Goal: Contribute content

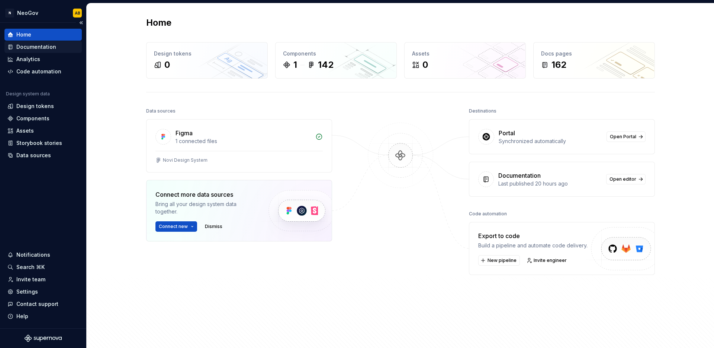
click at [41, 49] on div "Documentation" at bounding box center [36, 46] width 40 height 7
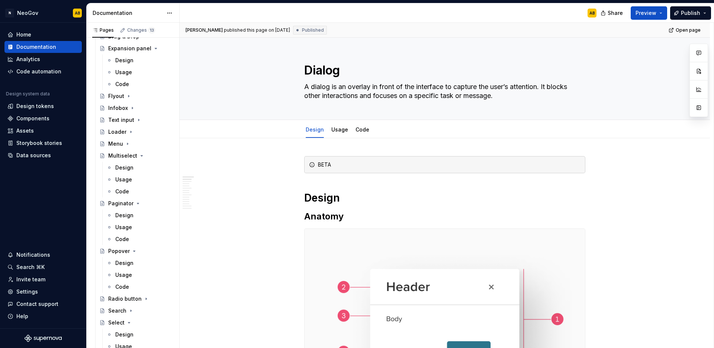
scroll to position [768, 0]
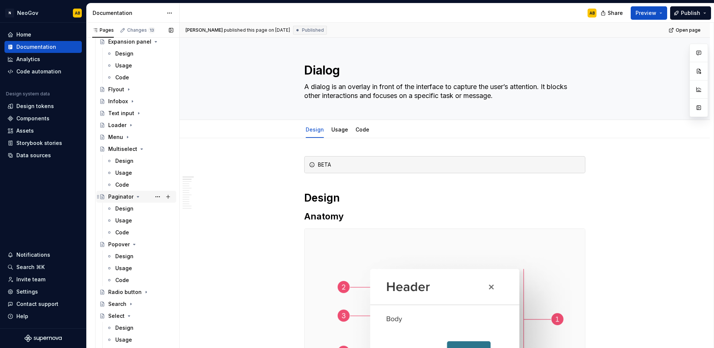
click at [128, 199] on div "Paginator" at bounding box center [120, 196] width 25 height 7
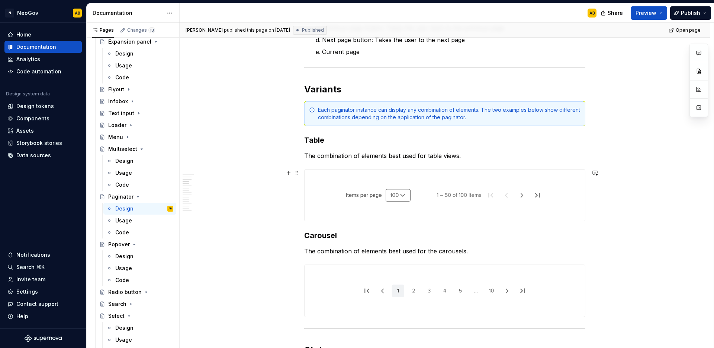
scroll to position [444, 0]
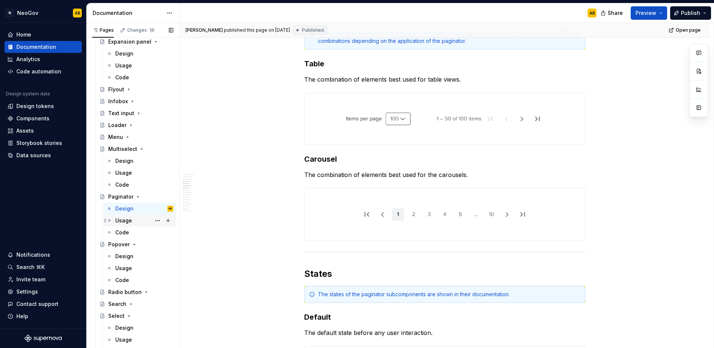
click at [136, 220] on div "Usage" at bounding box center [144, 220] width 58 height 10
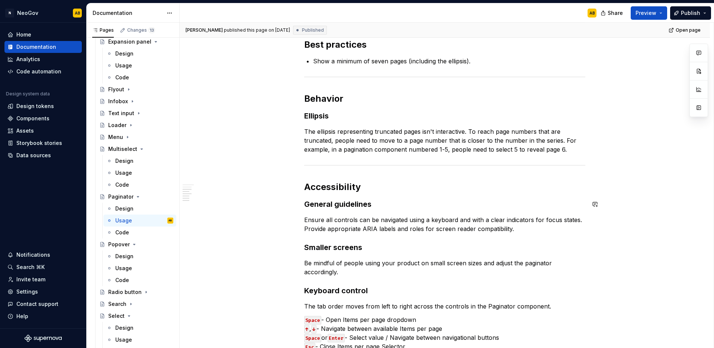
scroll to position [281, 0]
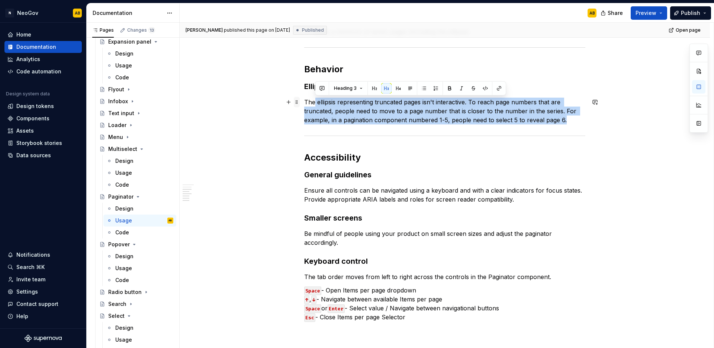
drag, startPoint x: 566, startPoint y: 121, endPoint x: 299, endPoint y: 101, distance: 268.3
click at [304, 101] on div "Ready Usage When to use When not to use Use to divide a large data set into mul…" at bounding box center [444, 102] width 281 height 455
click at [318, 106] on p "The ellipsis representing truncated pages isn't interactive. To reach page numb…" at bounding box center [444, 110] width 281 height 27
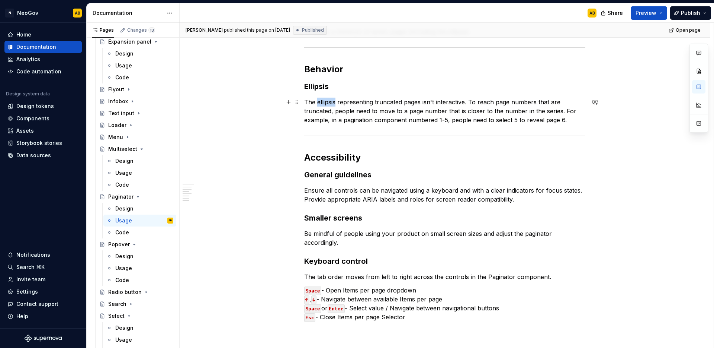
click at [318, 106] on p "The ellipsis representing truncated pages isn't interactive. To reach page numb…" at bounding box center [444, 110] width 281 height 27
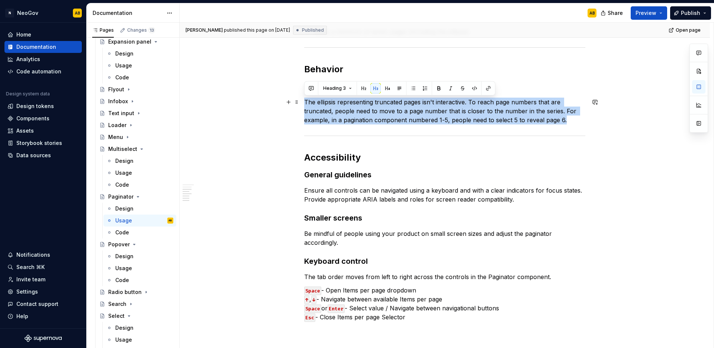
click at [318, 106] on p "The ellipsis representing truncated pages isn't interactive. To reach page numb…" at bounding box center [444, 110] width 281 height 27
click at [347, 84] on button "Heading 3" at bounding box center [337, 88] width 35 height 10
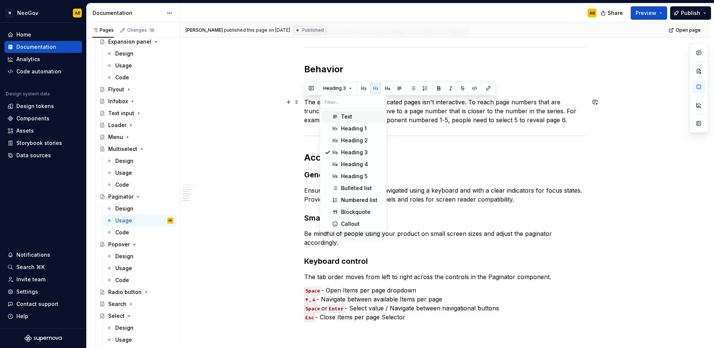
click at [345, 117] on div "Text" at bounding box center [346, 116] width 11 height 7
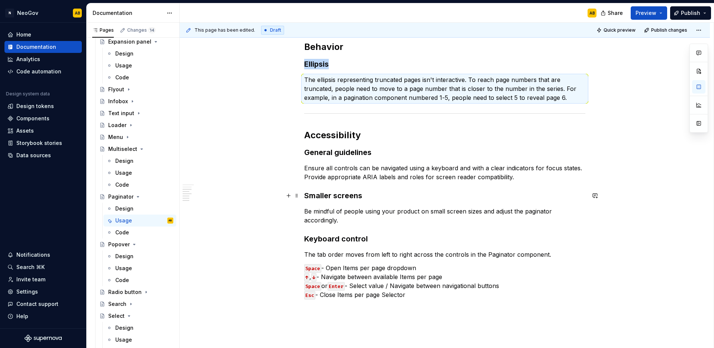
scroll to position [346, 0]
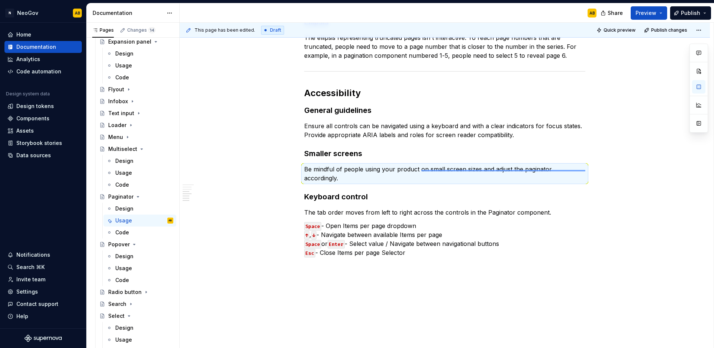
drag, startPoint x: 586, startPoint y: 170, endPoint x: 422, endPoint y: 170, distance: 164.1
click at [422, 170] on div "This page has been edited. Draft Quick preview Publish changes Paginator Pagina…" at bounding box center [447, 185] width 534 height 325
click at [371, 165] on p "Be mindful of people using your product on small screen sizes and adjust the pa…" at bounding box center [444, 173] width 281 height 18
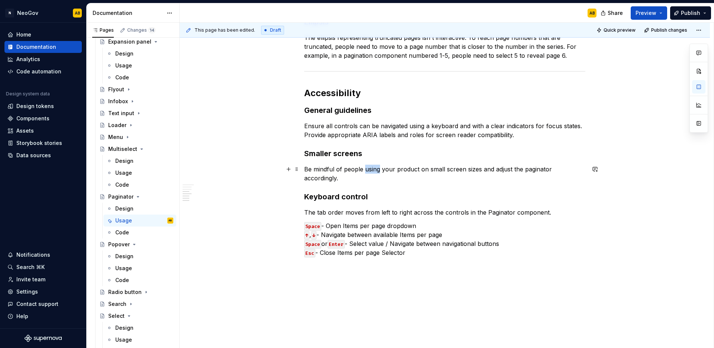
click at [371, 165] on p "Be mindful of people using your product on small screen sizes and adjust the pa…" at bounding box center [444, 173] width 281 height 18
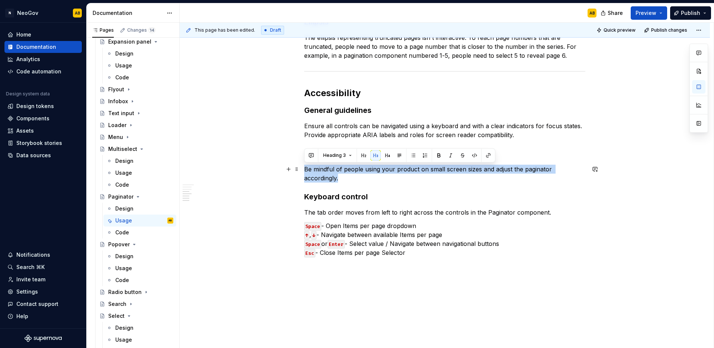
click at [371, 165] on p "Be mindful of people using your product on small screen sizes and adjust the pa…" at bounding box center [444, 173] width 281 height 18
click at [344, 157] on span "Heading 3" at bounding box center [334, 155] width 23 height 6
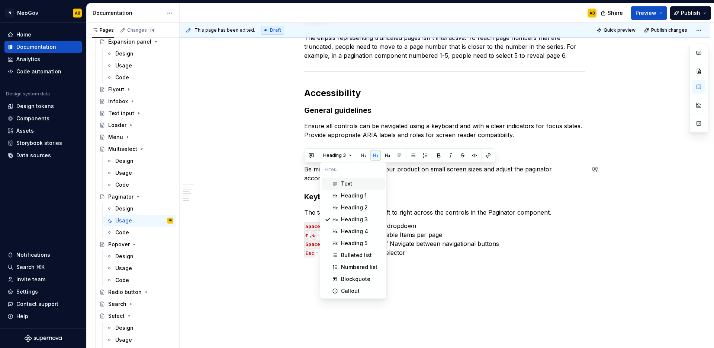
click at [339, 183] on span "Text" at bounding box center [353, 183] width 63 height 12
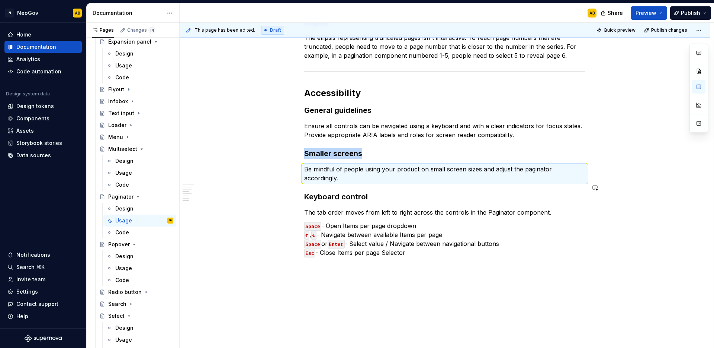
click at [389, 179] on div "Ready Usage When to use When not to use Use to divide a large data set into mul…" at bounding box center [444, 33] width 281 height 447
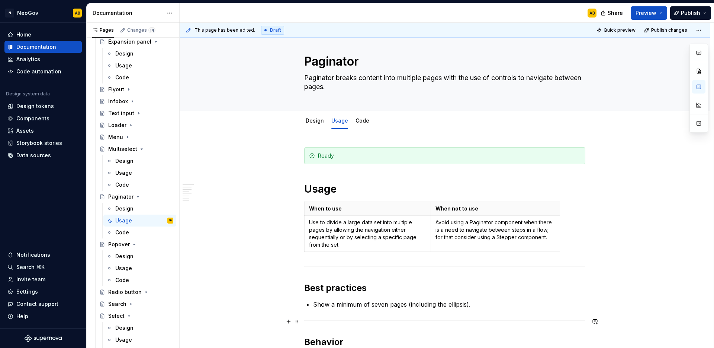
scroll to position [0, 0]
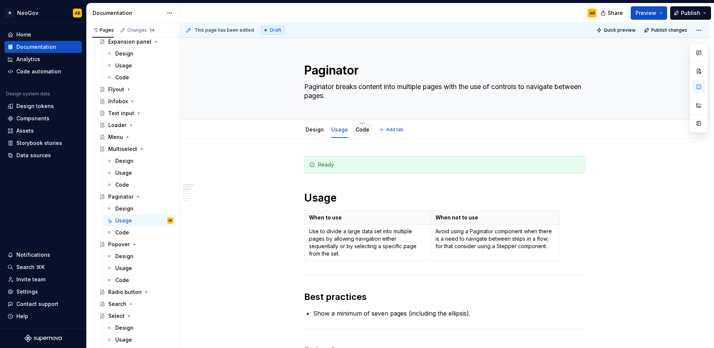
click at [359, 134] on div "Code" at bounding box center [363, 130] width 20 height 12
click at [361, 124] on html "N NeoGov AB Home Documentation Analytics Code automation Design system data Des…" at bounding box center [357, 174] width 714 height 348
click at [354, 133] on html "N NeoGov AB Home Documentation Analytics Code automation Design system data Des…" at bounding box center [357, 174] width 714 height 348
click at [356, 132] on link "Code" at bounding box center [363, 129] width 14 height 6
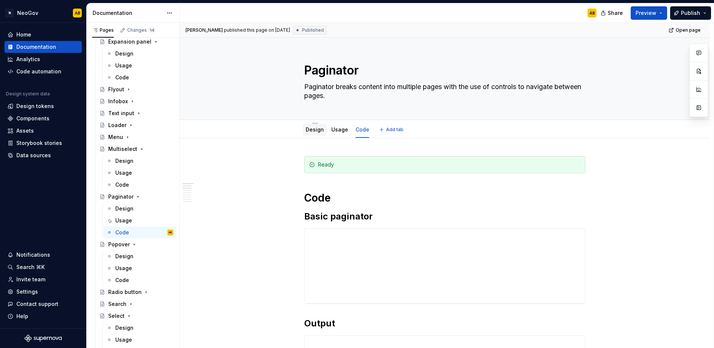
click at [312, 131] on link "Design" at bounding box center [315, 129] width 18 height 6
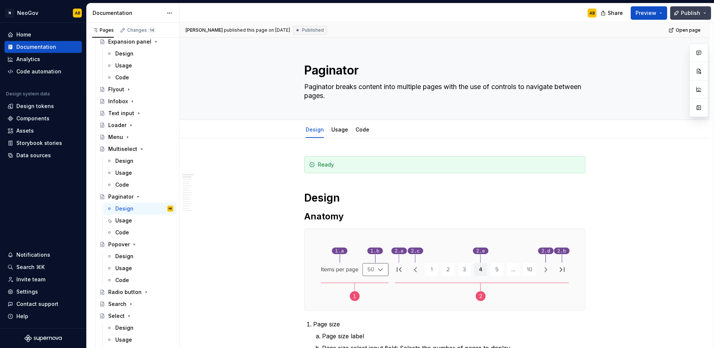
click at [694, 13] on span "Publish" at bounding box center [690, 12] width 19 height 7
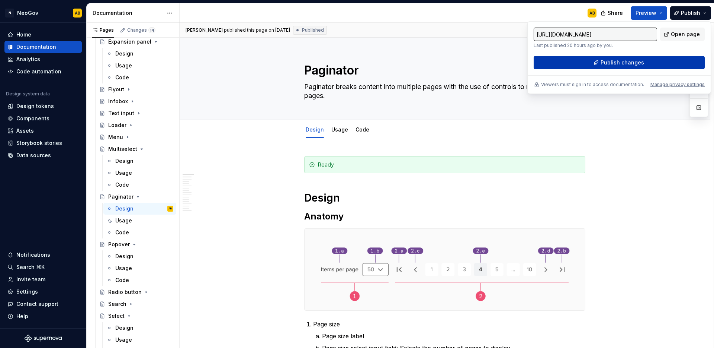
click at [634, 66] on button "Publish changes" at bounding box center [619, 62] width 171 height 13
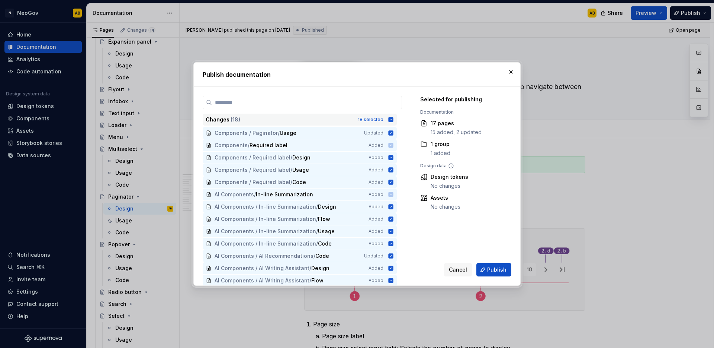
click at [393, 120] on icon at bounding box center [391, 119] width 5 height 5
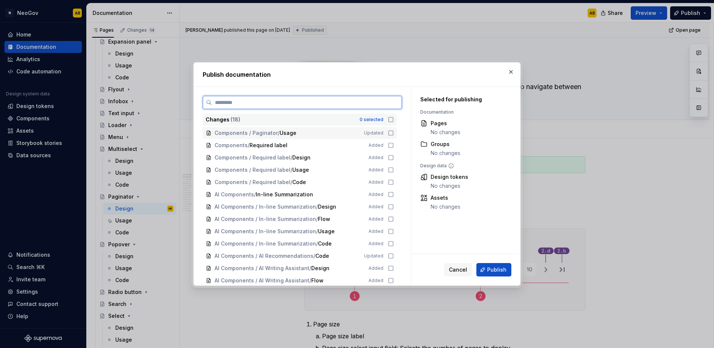
click at [392, 133] on icon at bounding box center [391, 133] width 6 height 6
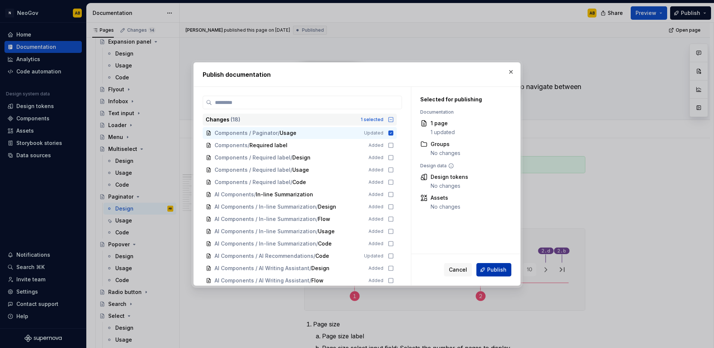
click at [493, 272] on span "Publish" at bounding box center [496, 269] width 19 height 7
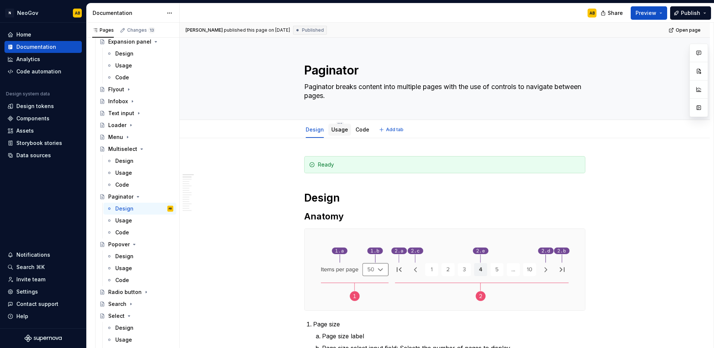
click at [339, 131] on link "Usage" at bounding box center [340, 129] width 17 height 6
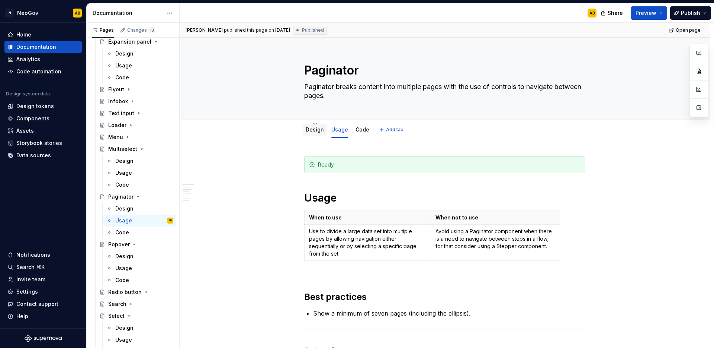
click at [316, 131] on link "Design" at bounding box center [315, 129] width 18 height 6
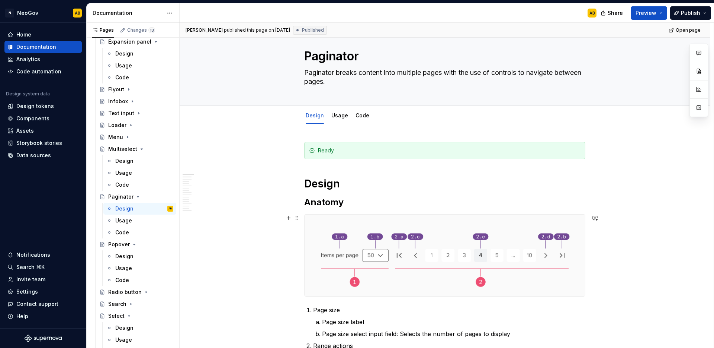
scroll to position [89, 0]
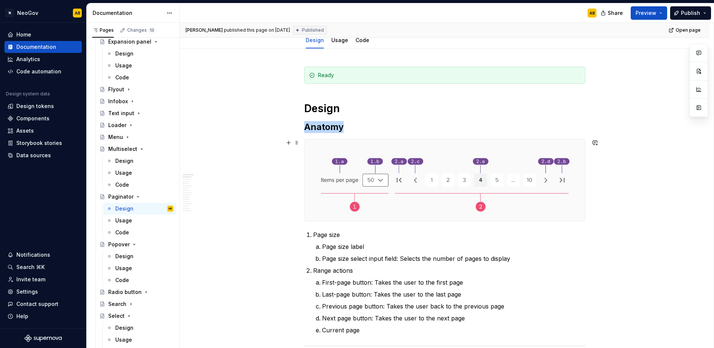
click at [434, 177] on img at bounding box center [445, 179] width 281 height 81
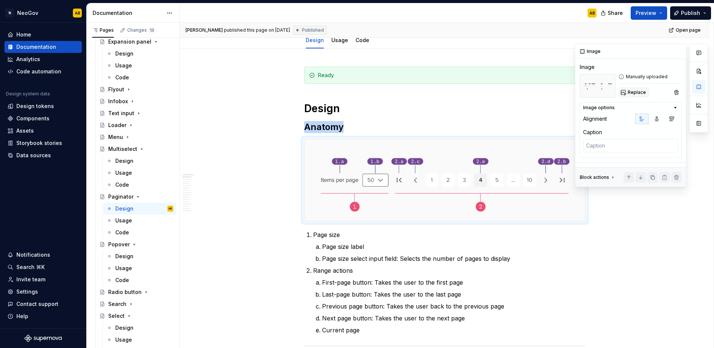
click at [632, 90] on span "Replace" at bounding box center [637, 92] width 18 height 6
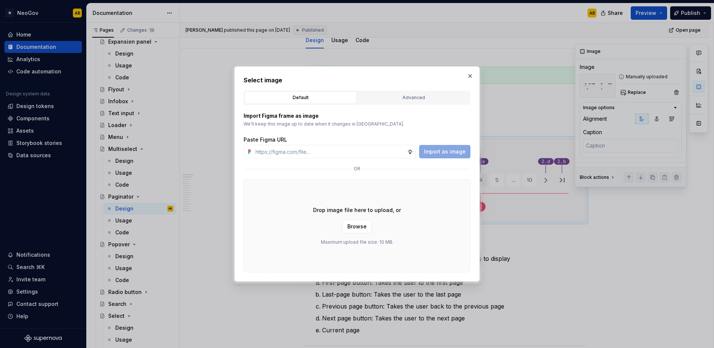
click at [420, 243] on div "Drop image file here to upload, or Browse Maximum upload file size: 10 MB." at bounding box center [357, 225] width 227 height 93
click at [356, 224] on span "Browse" at bounding box center [357, 226] width 19 height 7
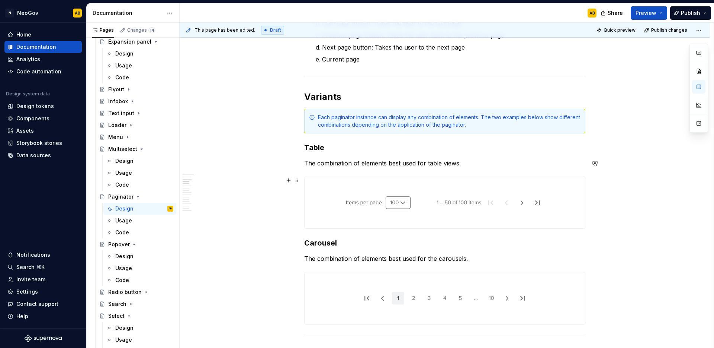
scroll to position [470, 0]
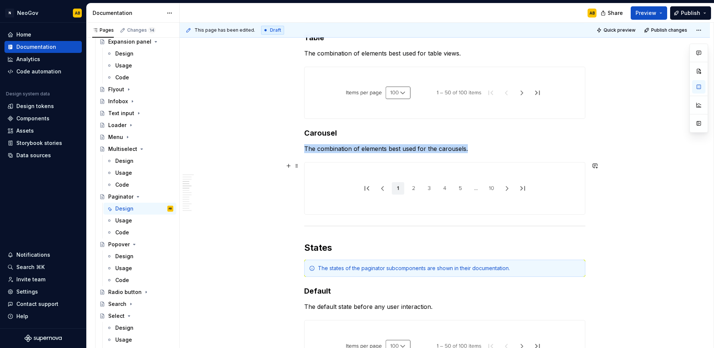
click at [345, 203] on img at bounding box center [445, 187] width 281 height 51
click at [460, 194] on img at bounding box center [445, 187] width 281 height 51
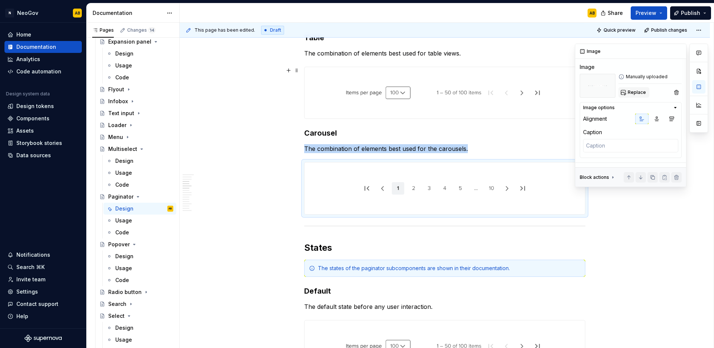
click at [634, 95] on span "Replace" at bounding box center [637, 92] width 18 height 6
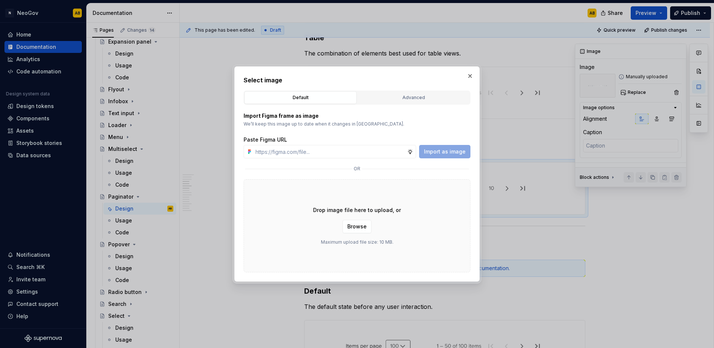
click at [430, 218] on div "Drop image file here to upload, or Browse Maximum upload file size: 10 MB." at bounding box center [357, 225] width 227 height 93
click at [361, 225] on span "Browse" at bounding box center [357, 226] width 19 height 7
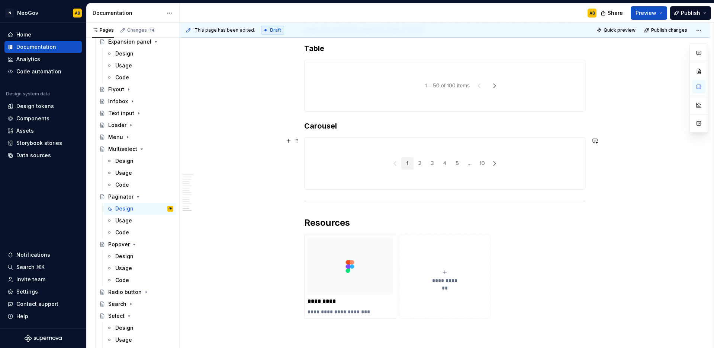
scroll to position [1448, 0]
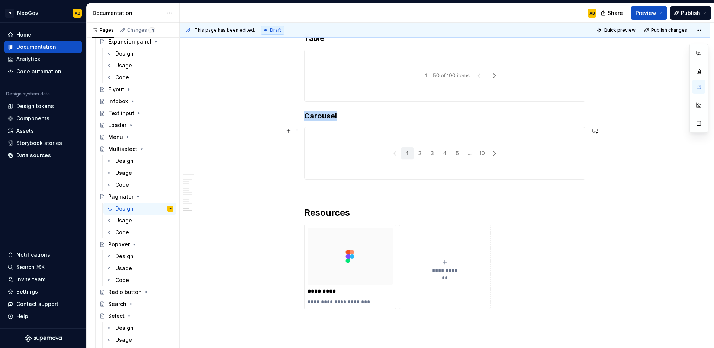
click at [348, 163] on img at bounding box center [445, 152] width 281 height 51
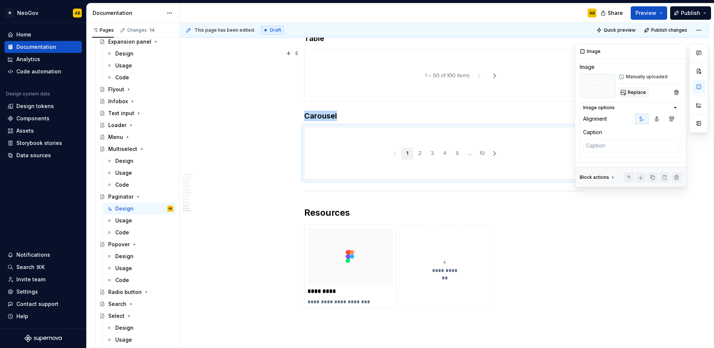
click at [638, 90] on span "Replace" at bounding box center [637, 92] width 18 height 6
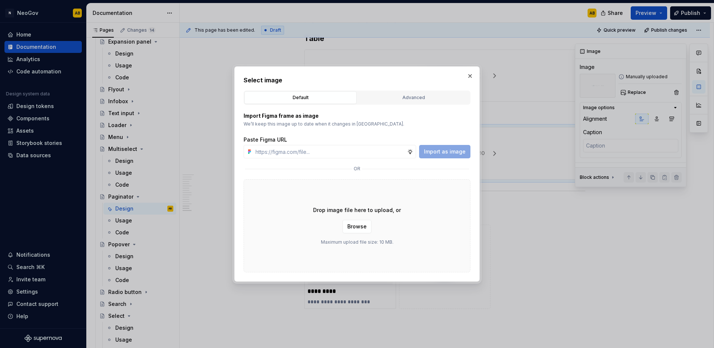
click at [430, 232] on div "Drop image file here to upload, or Browse Maximum upload file size: 10 MB." at bounding box center [357, 225] width 227 height 93
click at [358, 229] on span "Browse" at bounding box center [357, 226] width 19 height 7
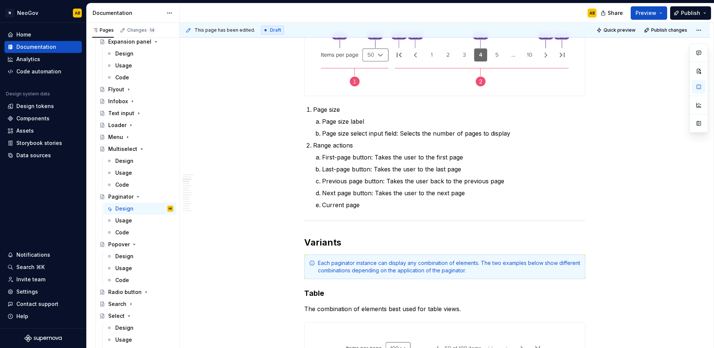
scroll to position [0, 0]
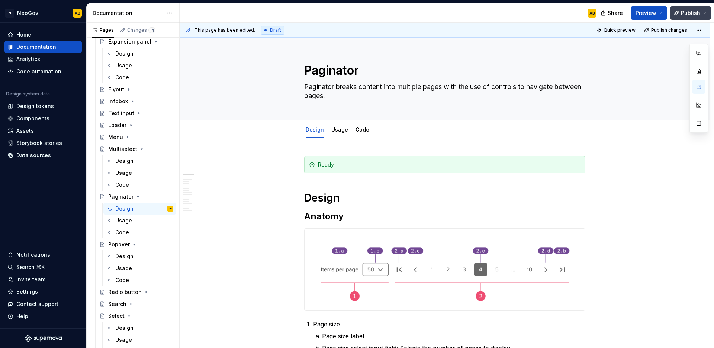
click at [706, 15] on button "Publish" at bounding box center [691, 12] width 41 height 13
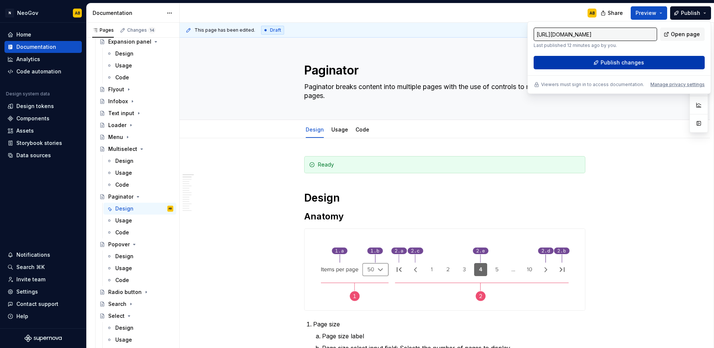
click at [622, 63] on span "Publish changes" at bounding box center [623, 62] width 44 height 7
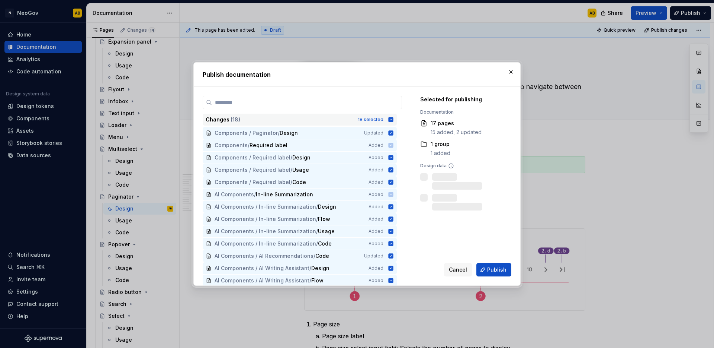
click at [391, 121] on icon at bounding box center [391, 119] width 5 height 5
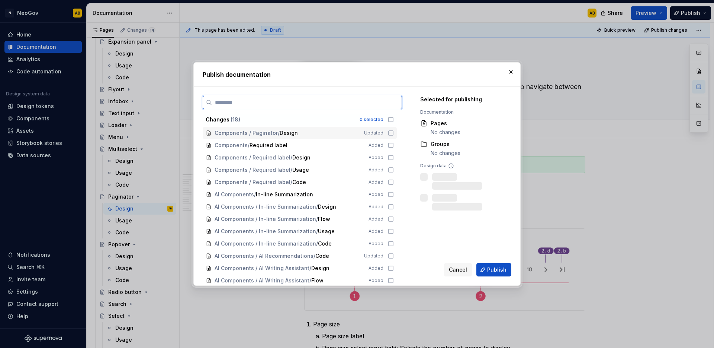
click at [391, 132] on icon at bounding box center [391, 133] width 6 height 6
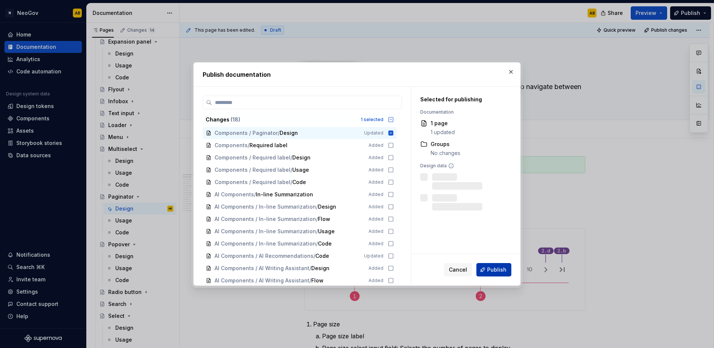
click at [502, 271] on span "Publish" at bounding box center [496, 269] width 19 height 7
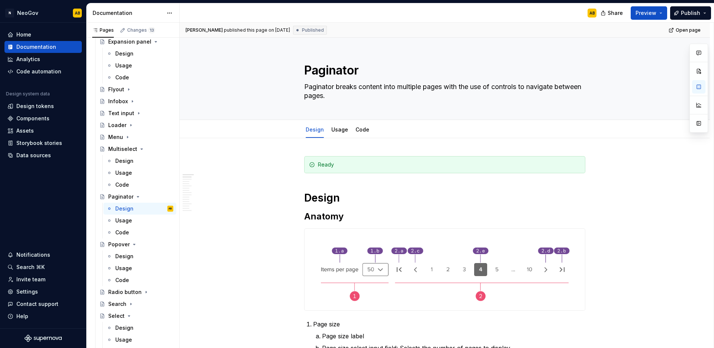
type textarea "*"
